Goal: Find specific page/section: Find specific page/section

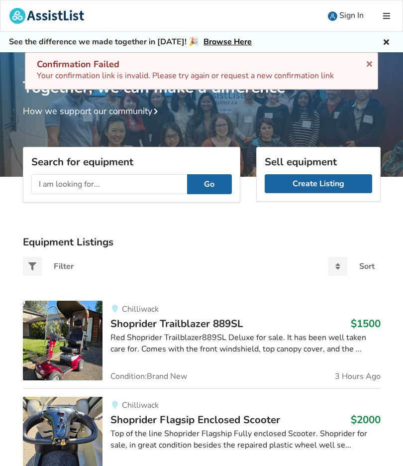
click at [138, 187] on input "text" at bounding box center [109, 184] width 156 height 20
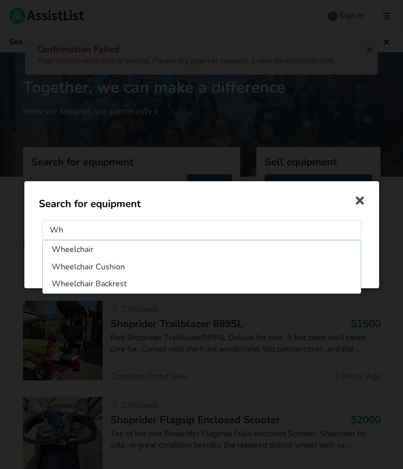
click at [89, 250] on li "Wheelchair" at bounding box center [202, 249] width 314 height 16
type input "Wheelchair"
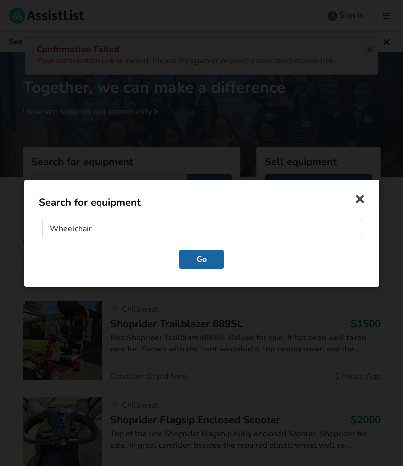
click at [204, 257] on button "Go" at bounding box center [201, 258] width 45 height 19
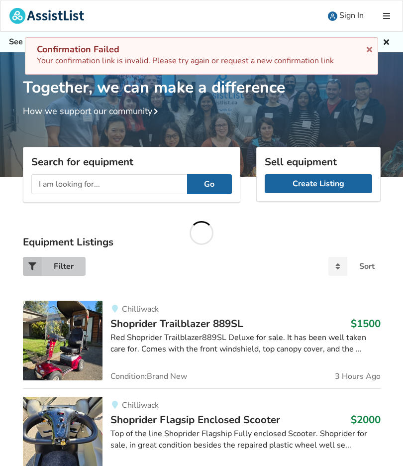
click at [67, 269] on div "Filter" at bounding box center [64, 266] width 20 height 8
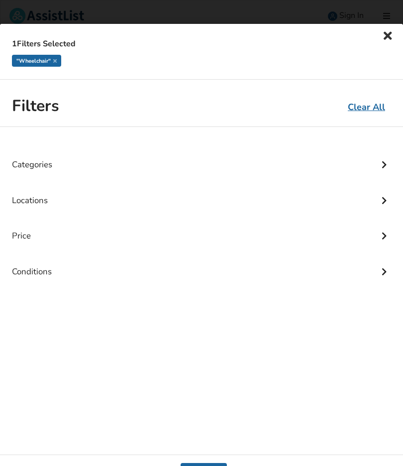
click at [39, 200] on div "Locations" at bounding box center [201, 193] width 379 height 36
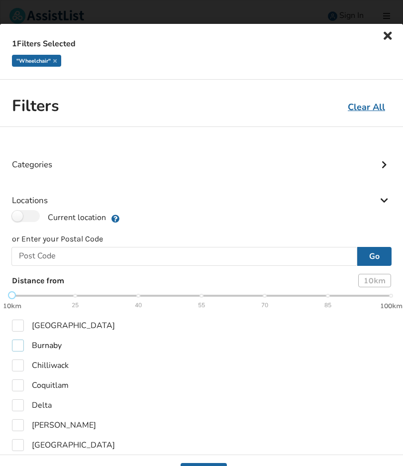
click at [25, 341] on label "Burnaby" at bounding box center [37, 346] width 50 height 12
checkbox input "true"
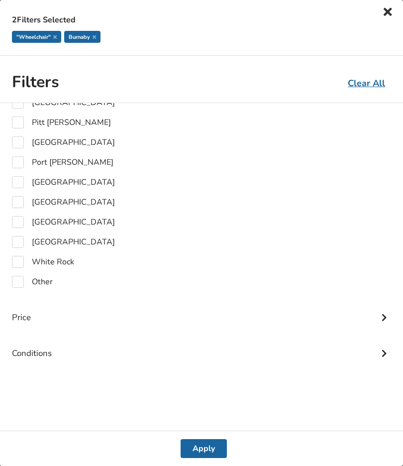
scroll to position [24, 0]
click at [206, 450] on button "Apply" at bounding box center [204, 448] width 46 height 19
